Goal: Navigation & Orientation: Find specific page/section

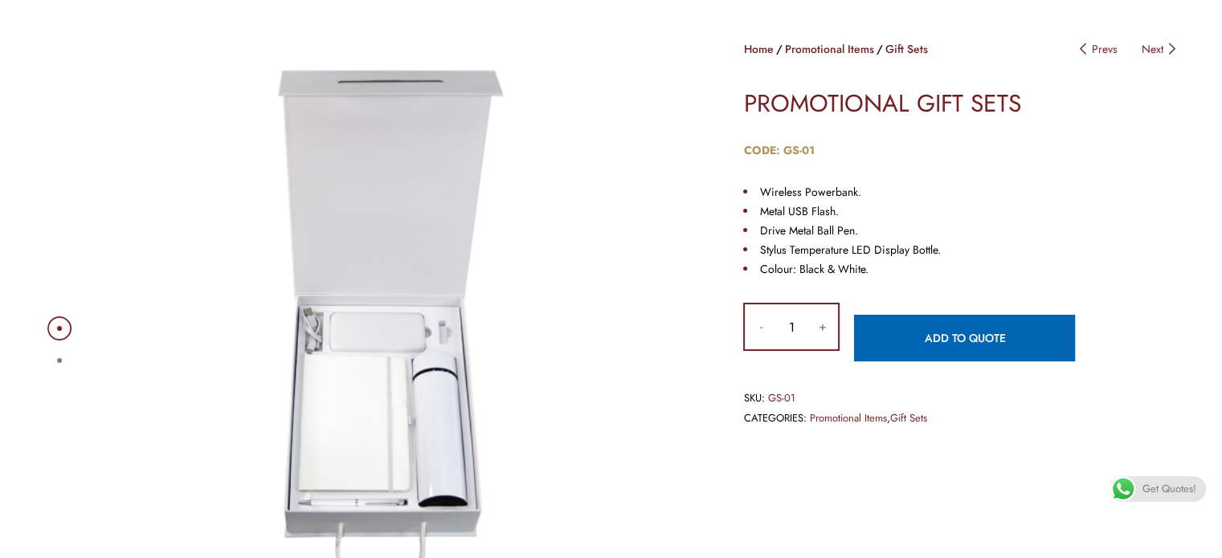
scroll to position [241, 0]
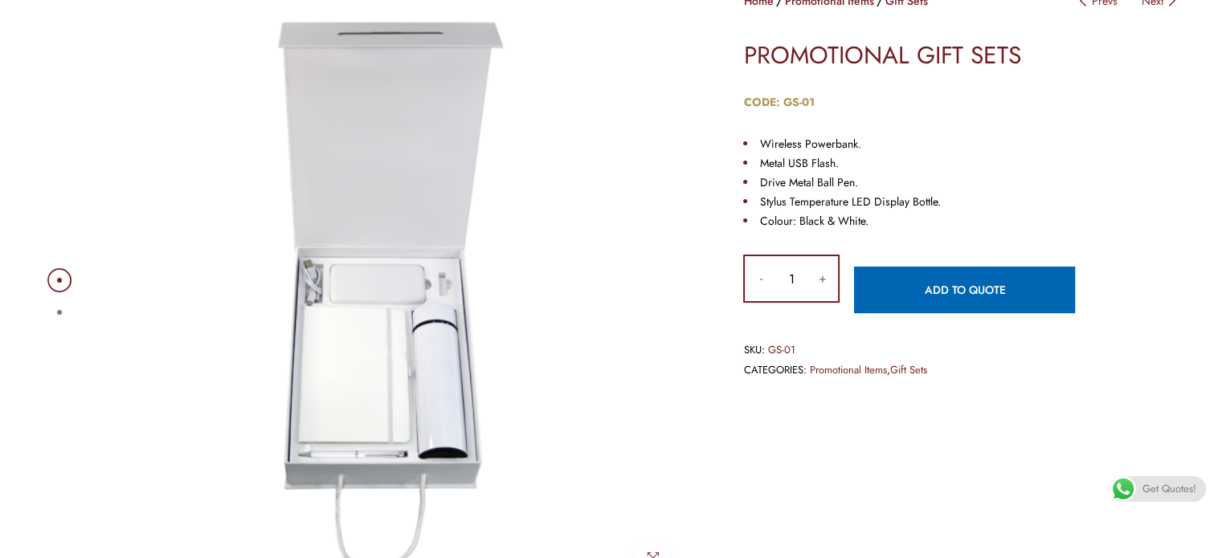
click at [418, 337] on img at bounding box center [390, 296] width 610 height 610
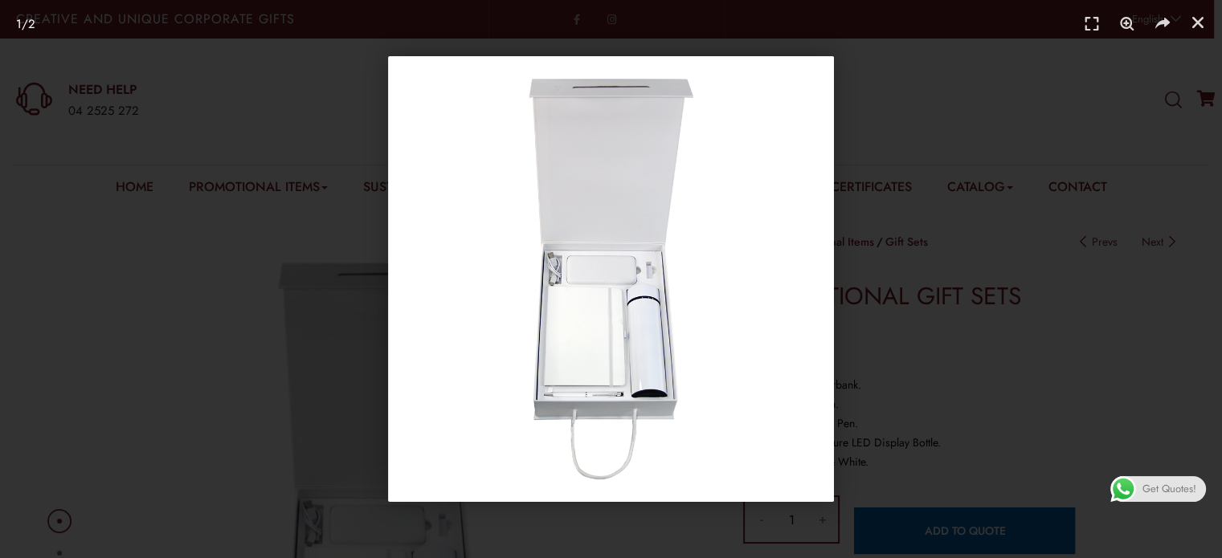
scroll to position [80, 0]
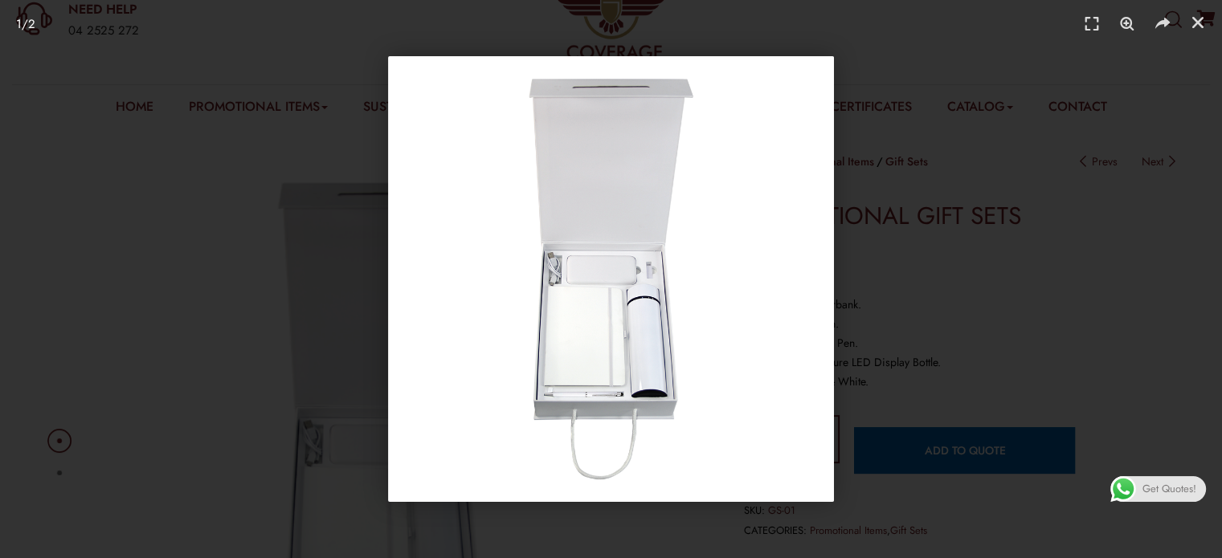
click at [633, 285] on img "1 / 2" at bounding box center [611, 279] width 446 height 446
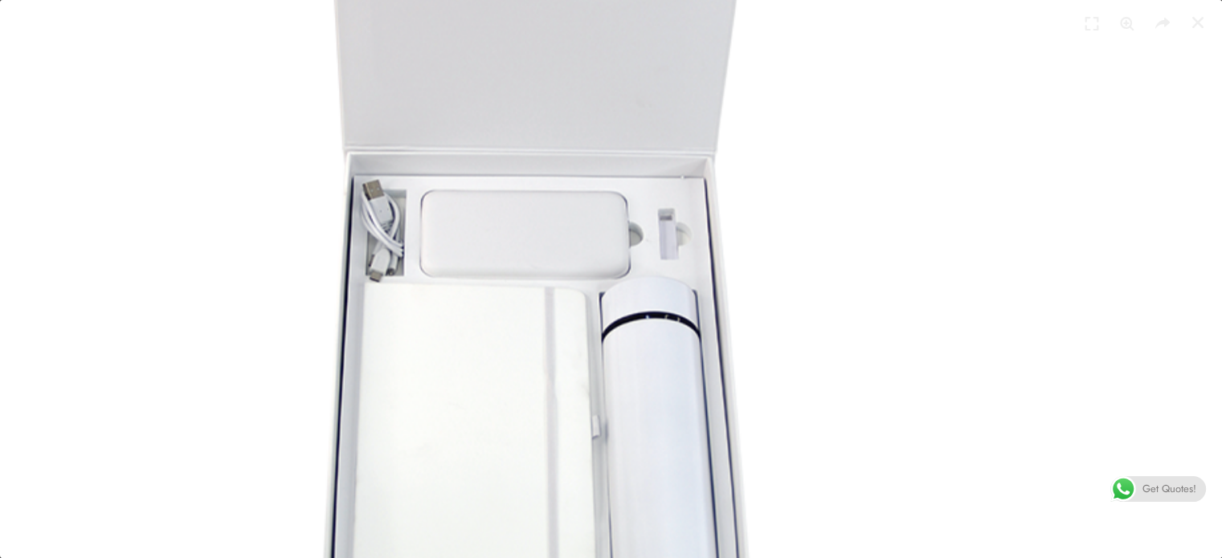
scroll to position [161, 0]
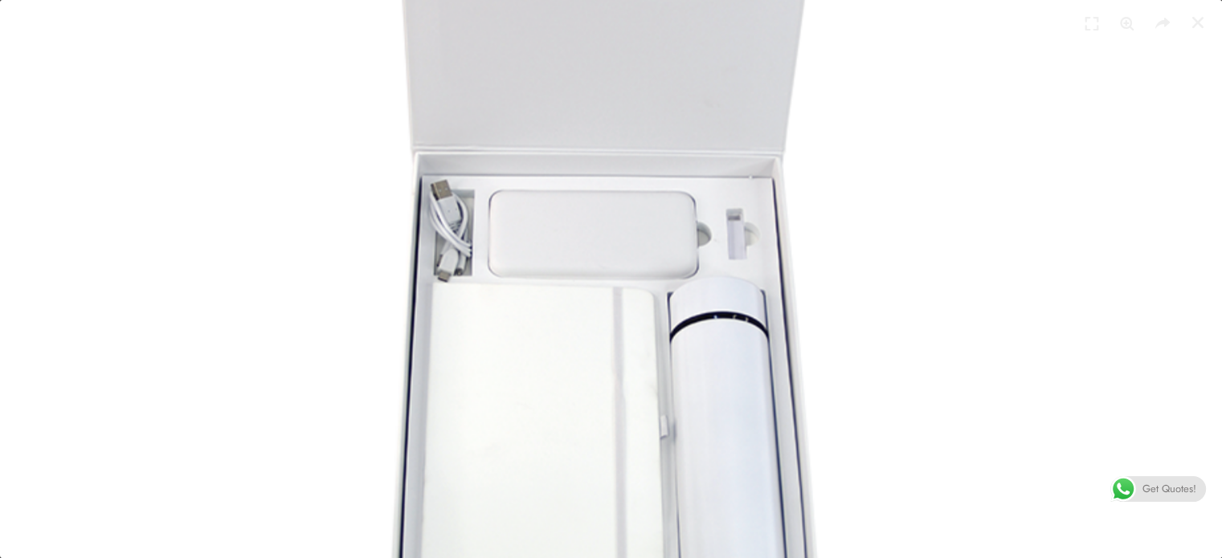
click at [688, 247] on img "1 / 2" at bounding box center [621, 261] width 1337 height 1337
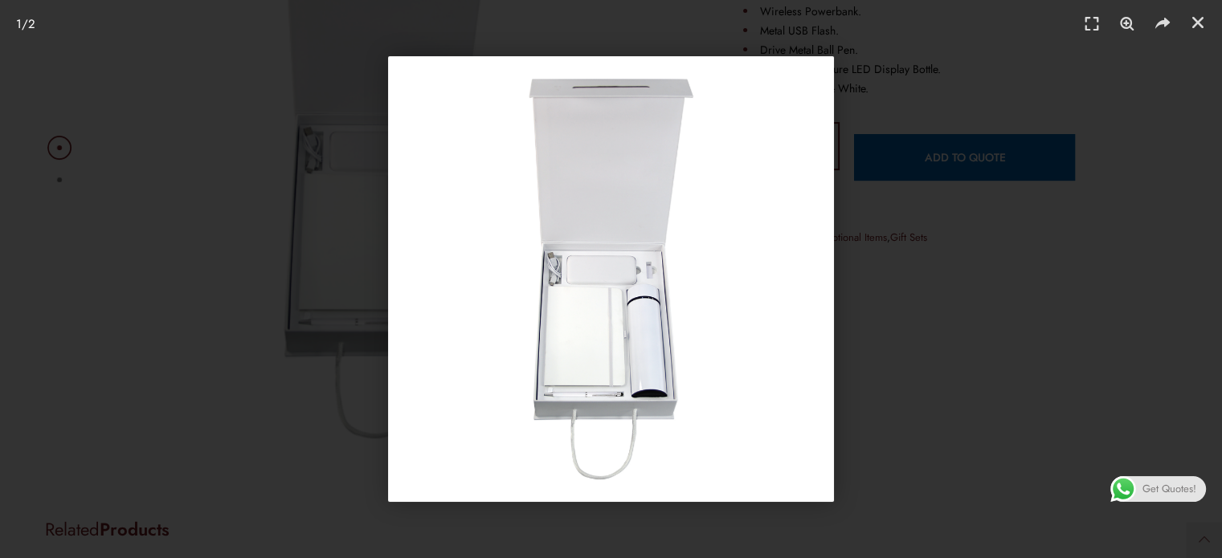
scroll to position [402, 0]
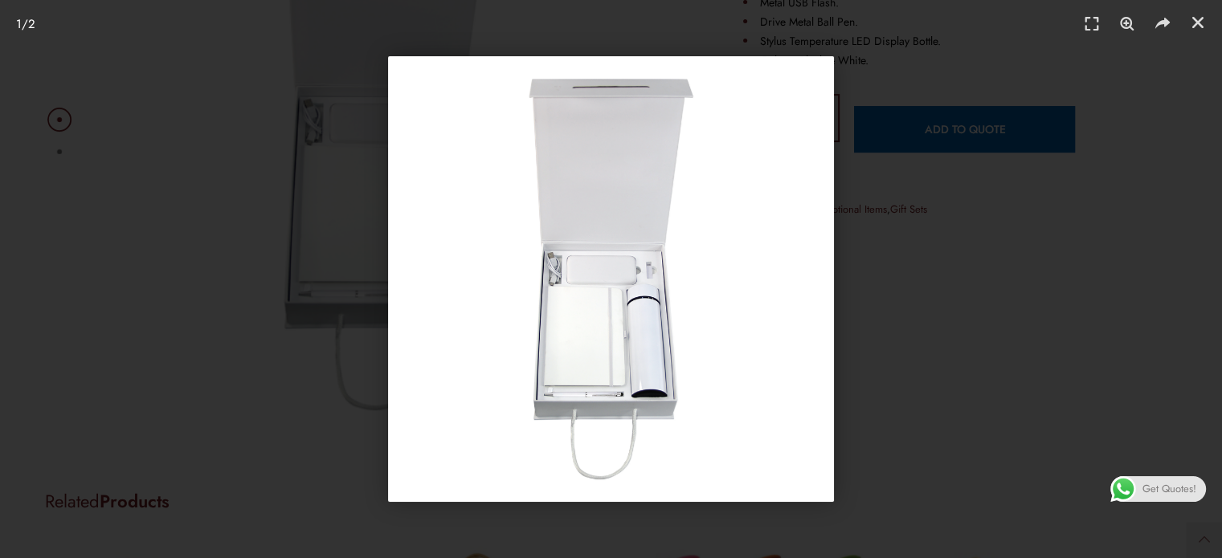
click at [1018, 324] on div "1 / 2" at bounding box center [610, 279] width 1109 height 446
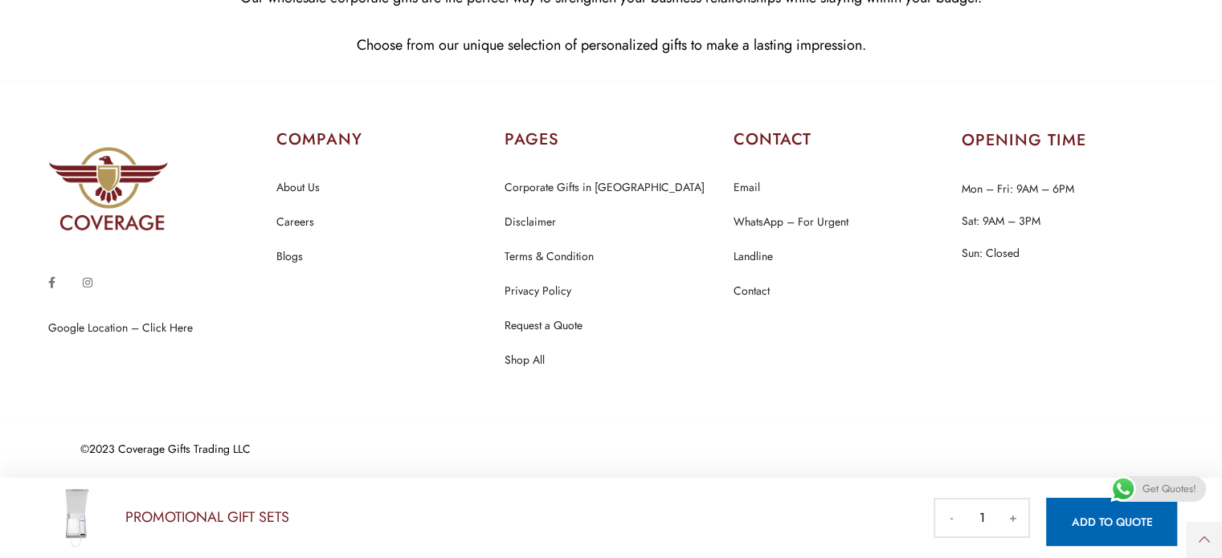
scroll to position [1472, 0]
click at [1002, 52] on p "Choose from our unique selection of personalized gifts to make a lasting impres…" at bounding box center [611, 44] width 1198 height 25
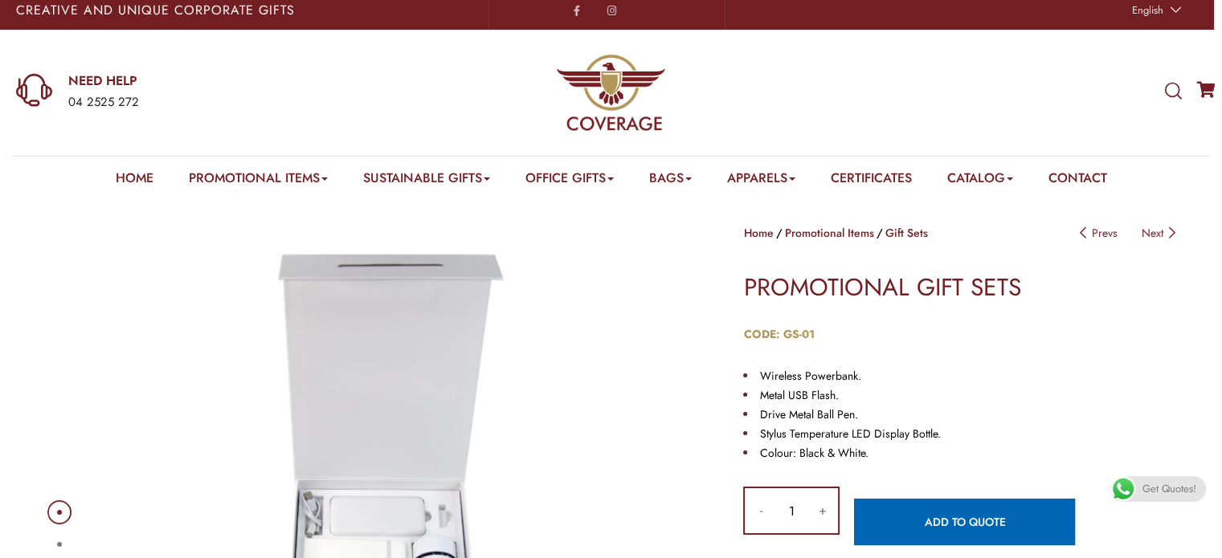
scroll to position [0, 0]
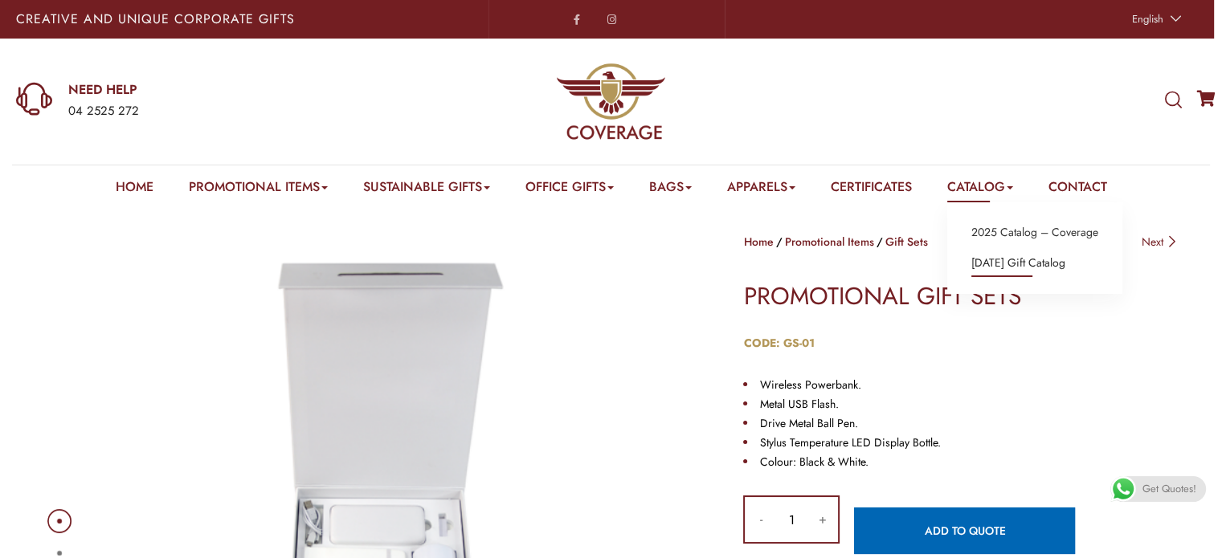
click at [1023, 265] on link "[DATE] Gift Catalog" at bounding box center [1018, 263] width 94 height 21
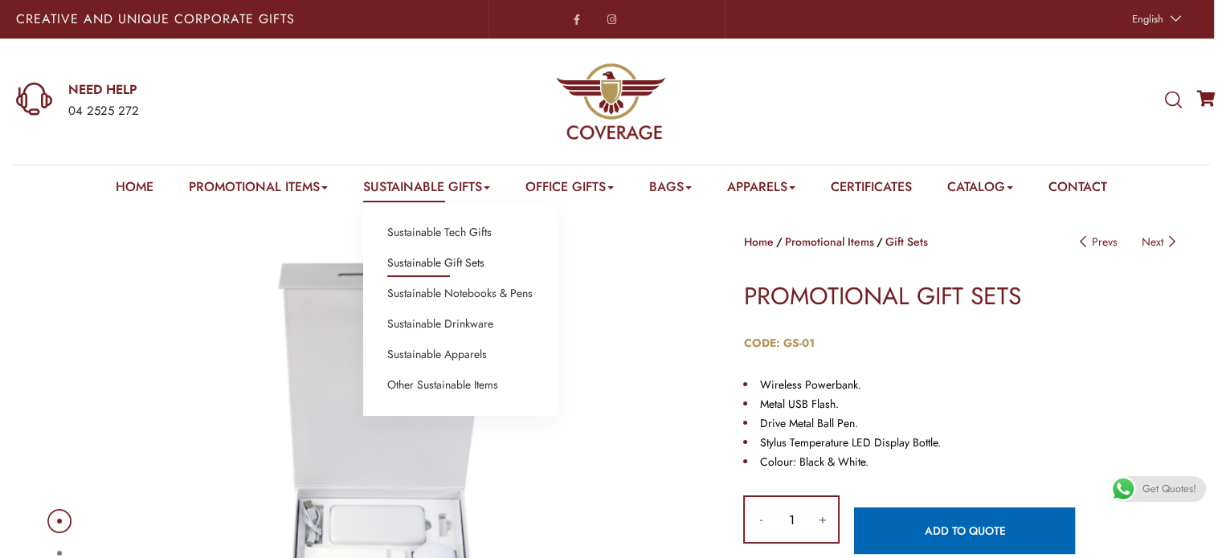
click at [454, 259] on link "Sustainable Gift Sets" at bounding box center [435, 263] width 97 height 21
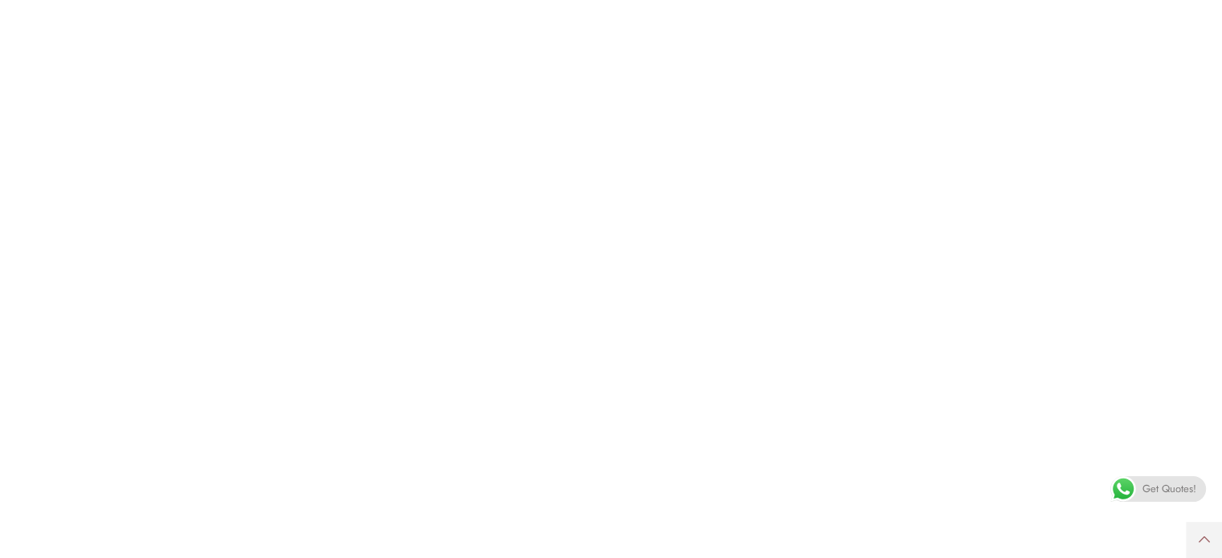
scroll to position [571, 0]
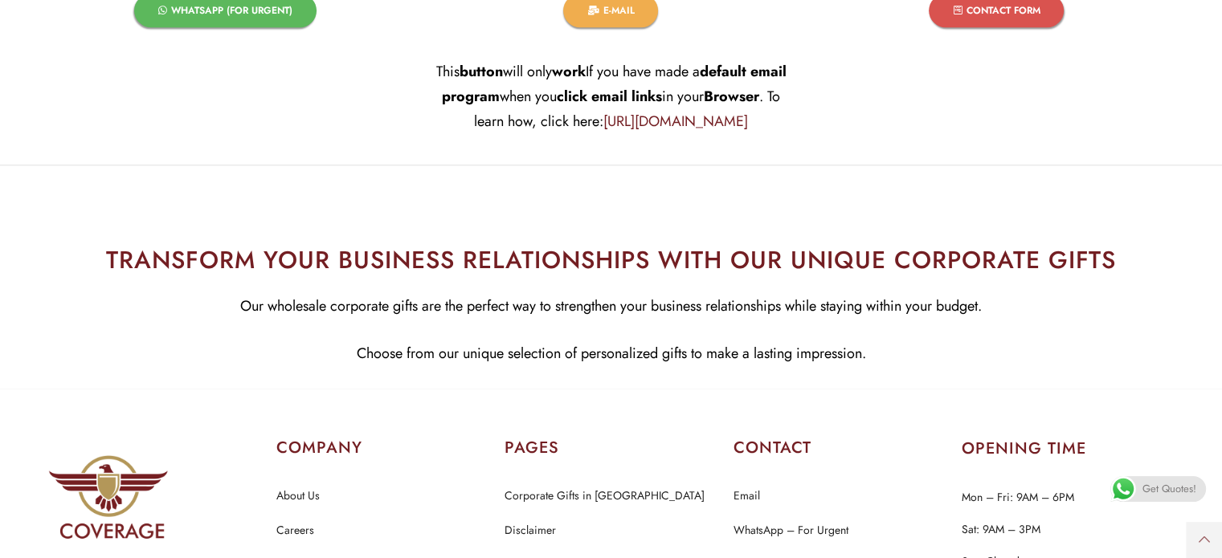
scroll to position [7711, 0]
